Goal: Find specific page/section: Locate a particular part of the current website

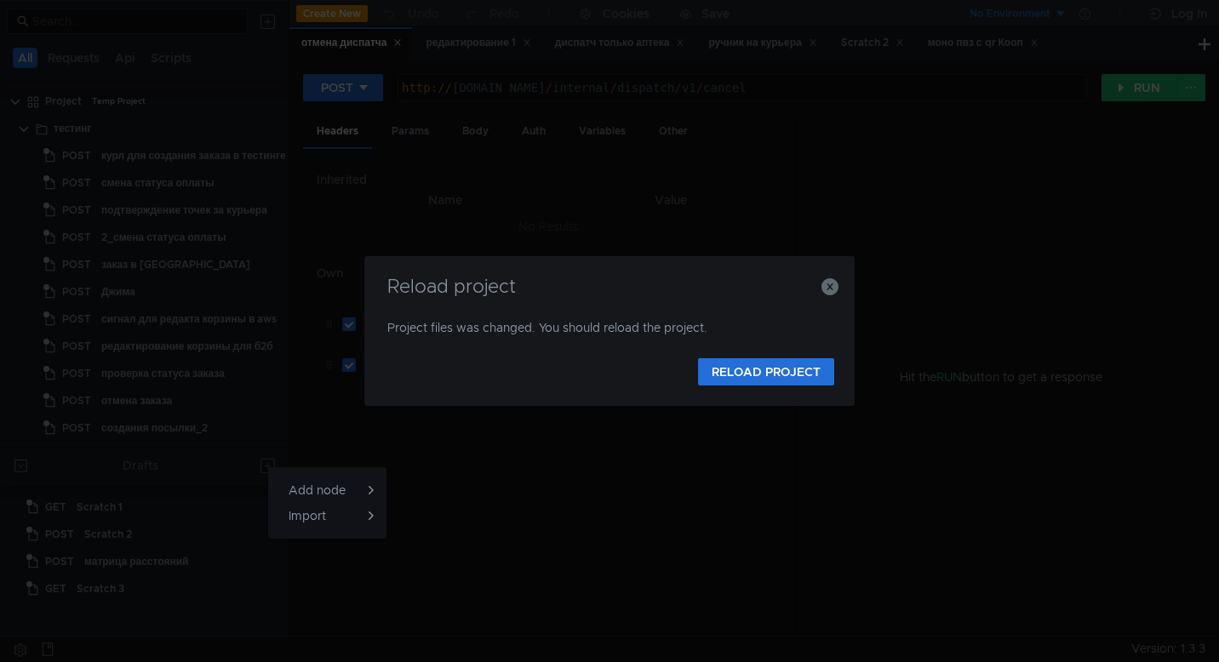
click at [826, 287] on div at bounding box center [609, 331] width 1219 height 662
click at [824, 288] on icon "button" at bounding box center [829, 286] width 17 height 17
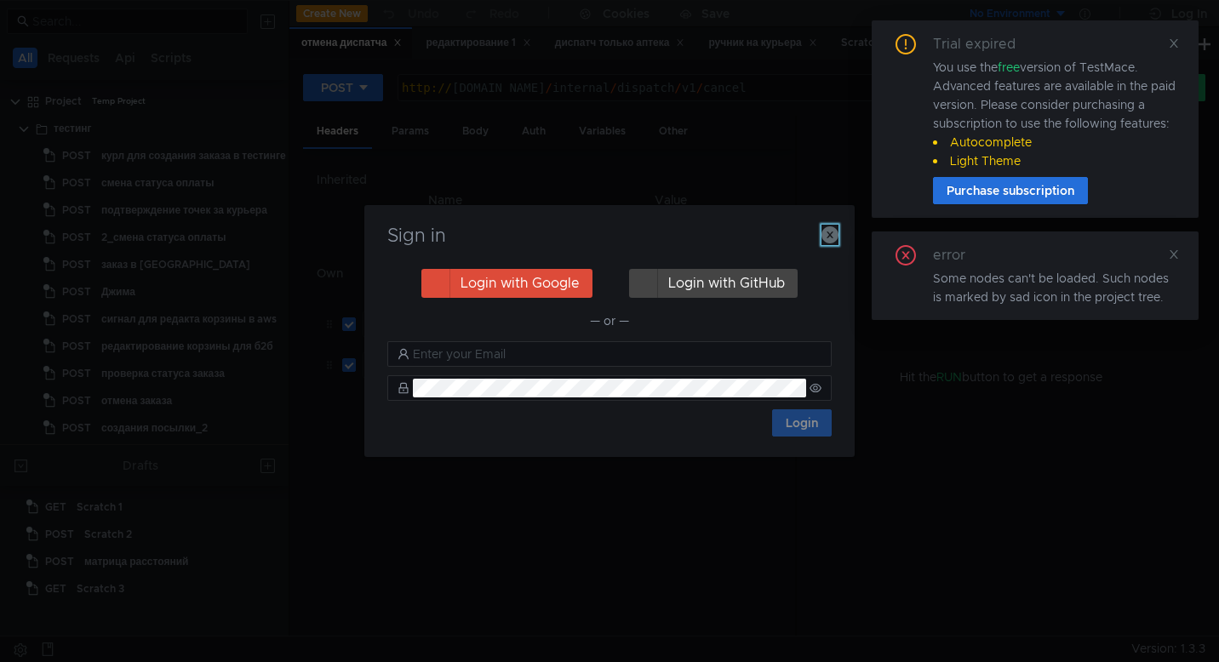
click at [829, 229] on icon "button" at bounding box center [829, 234] width 17 height 17
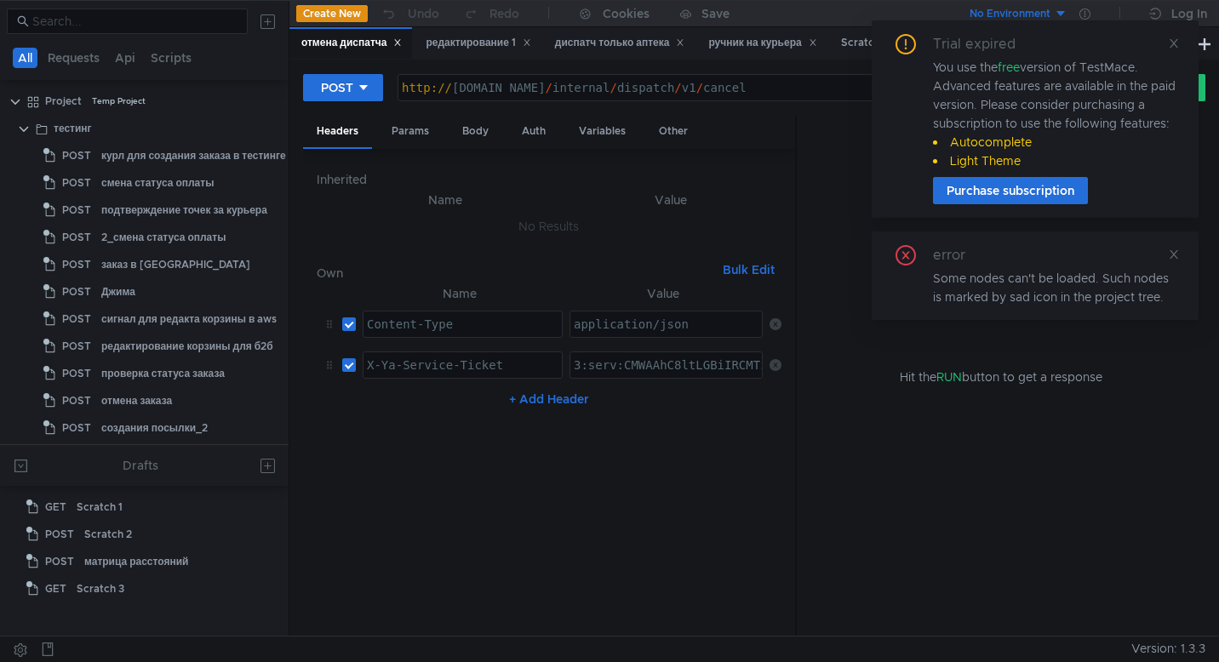
click at [1180, 40] on div "Trial expired You use the free version of TestMace. Advanced features are avail…" at bounding box center [1035, 118] width 327 height 197
click at [1176, 43] on icon at bounding box center [1174, 43] width 12 height 12
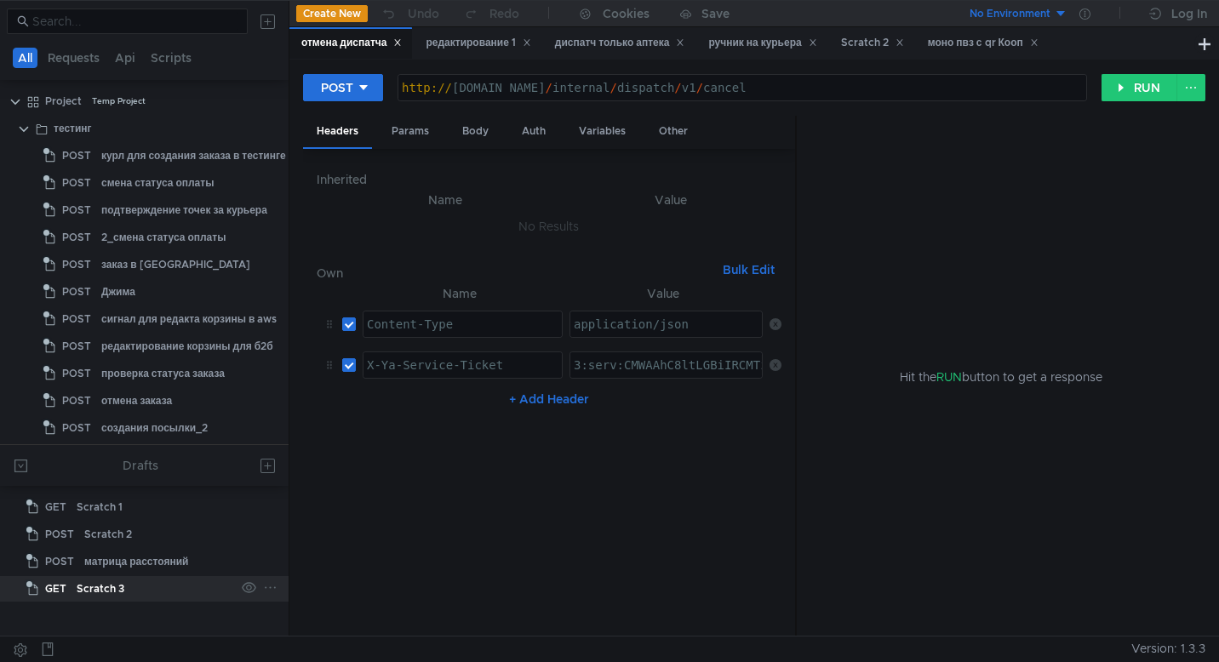
click at [106, 584] on div "Scratch 3" at bounding box center [101, 589] width 48 height 26
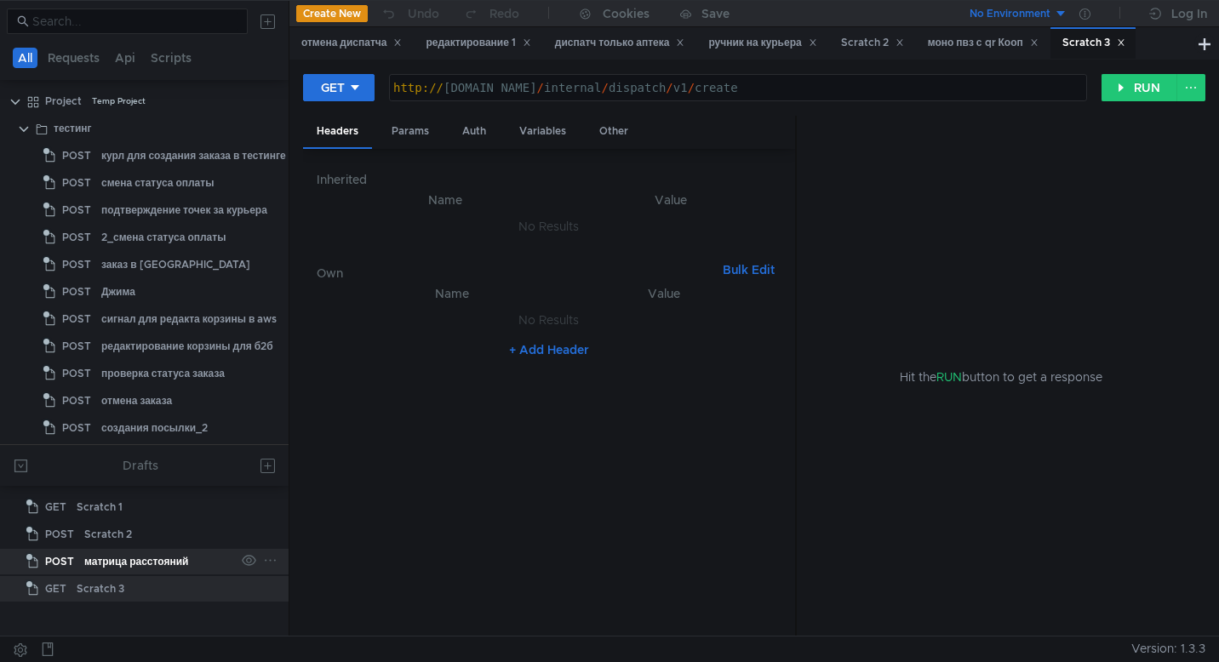
click at [121, 560] on div "матрица расстояний" at bounding box center [136, 562] width 104 height 26
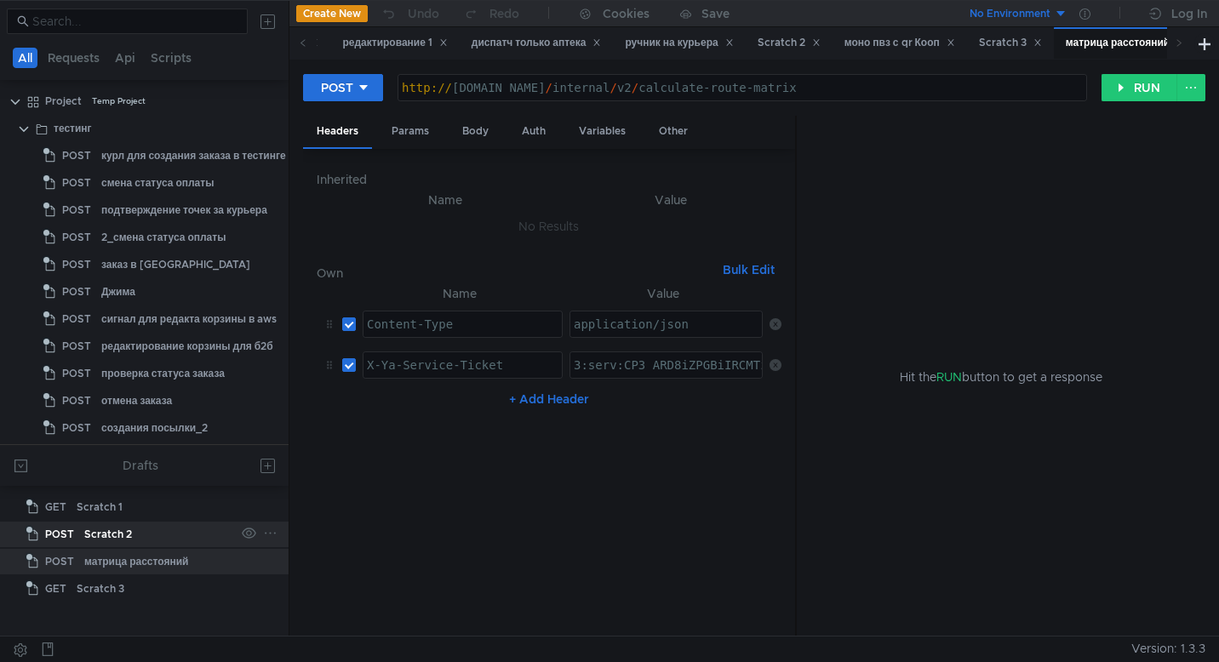
click at [124, 535] on div "Scratch 2" at bounding box center [108, 535] width 48 height 26
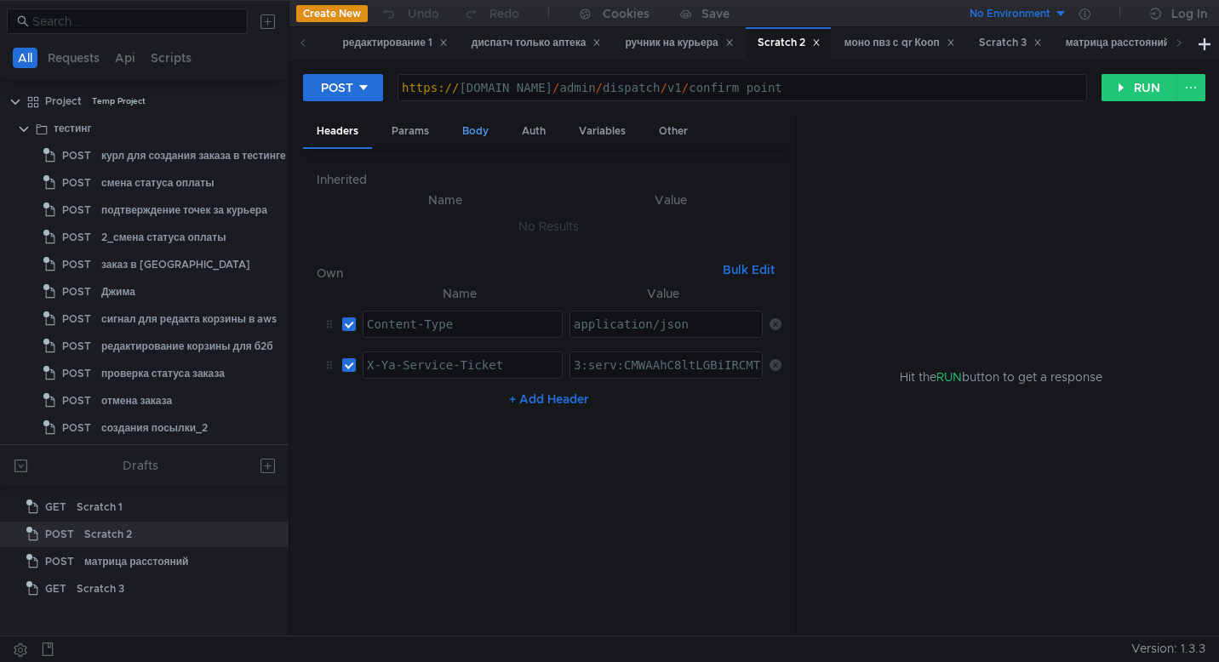
click at [476, 140] on div "Body" at bounding box center [476, 131] width 54 height 31
